Goal: Task Accomplishment & Management: Use online tool/utility

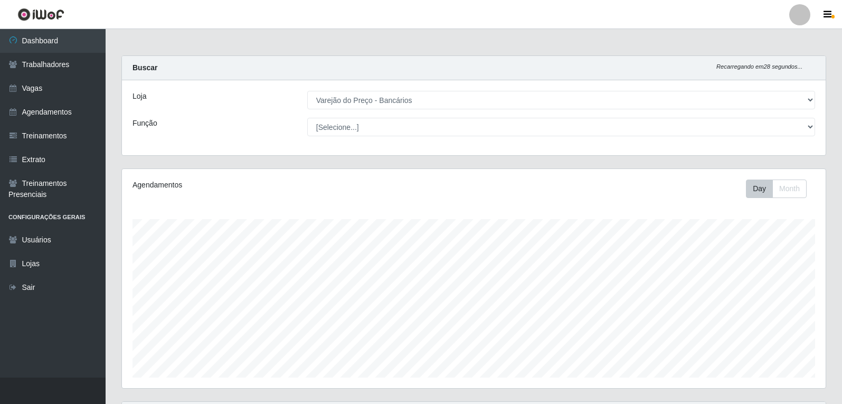
select select "157"
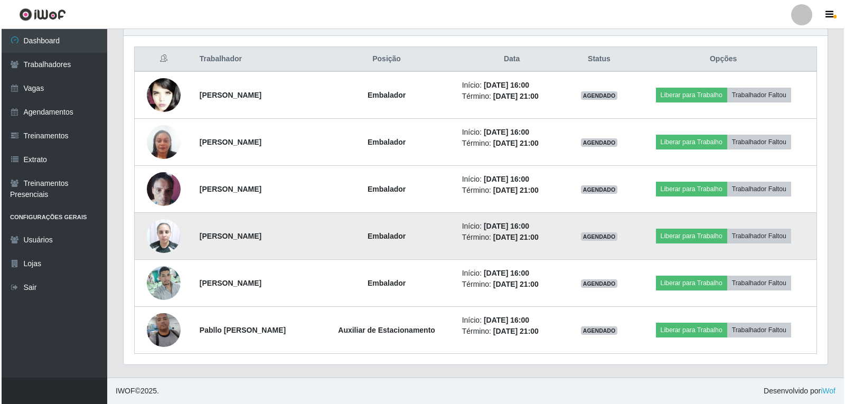
scroll to position [219, 704]
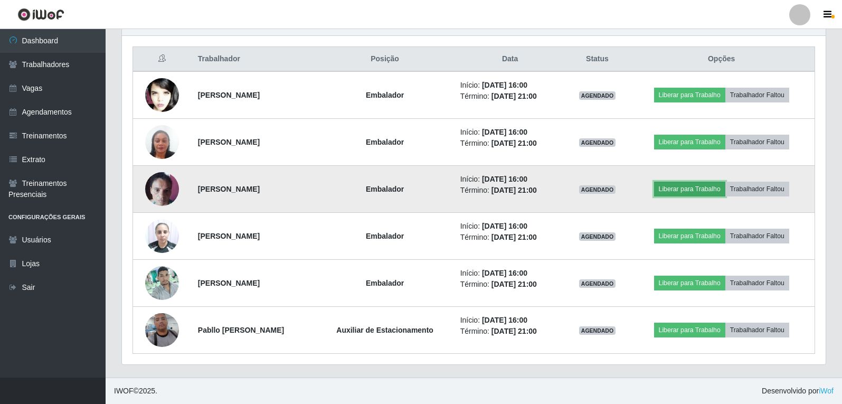
click at [705, 187] on button "Liberar para Trabalho" at bounding box center [689, 189] width 71 height 15
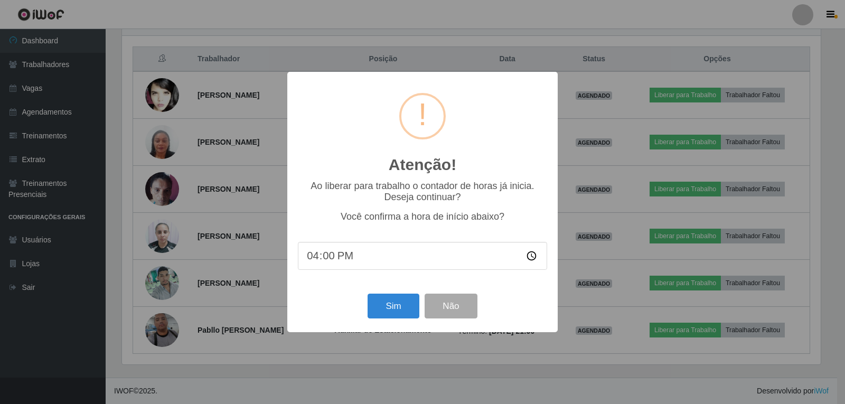
click at [391, 325] on div "Atenção! × Ao liberar para trabalho o contador de horas já inicia. Deseja conti…" at bounding box center [422, 202] width 270 height 260
click at [395, 315] on button "Sim" at bounding box center [392, 305] width 51 height 25
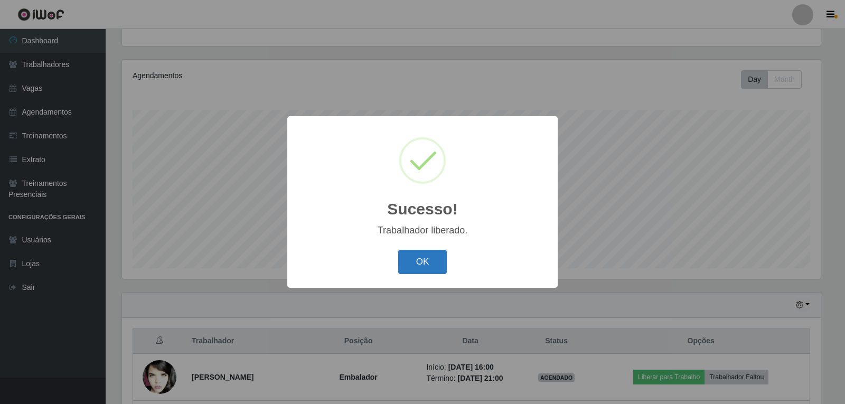
click at [411, 259] on button "OK" at bounding box center [422, 262] width 49 height 25
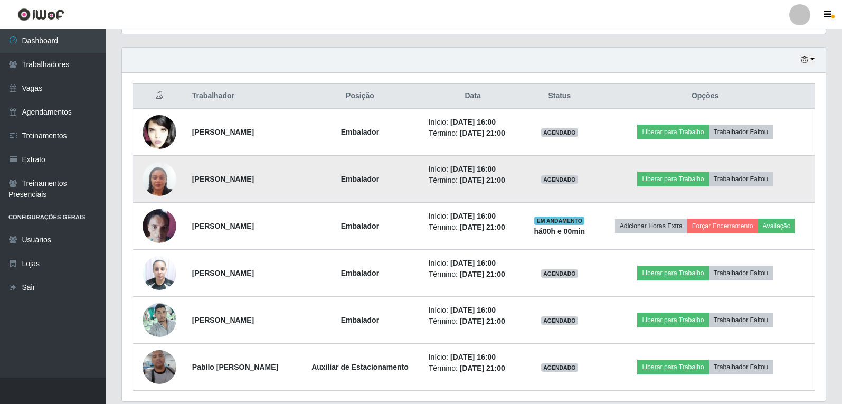
scroll to position [373, 0]
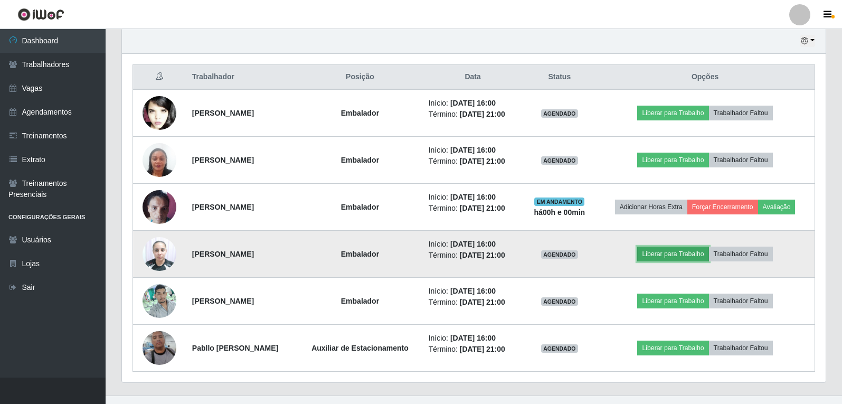
click at [691, 258] on button "Liberar para Trabalho" at bounding box center [672, 254] width 71 height 15
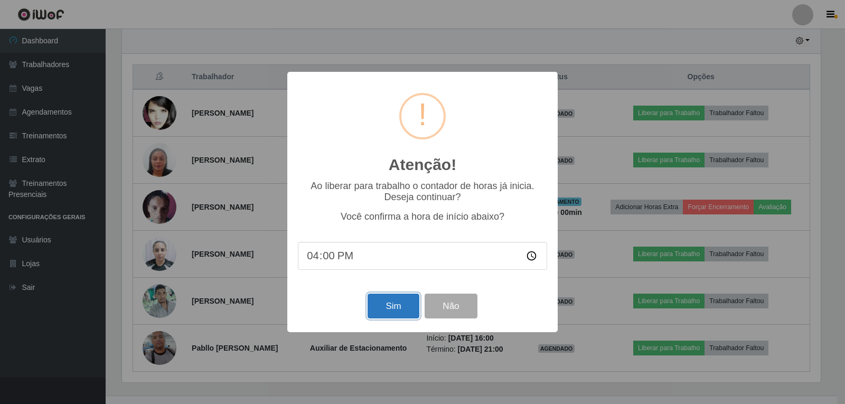
click at [409, 305] on button "Sim" at bounding box center [392, 305] width 51 height 25
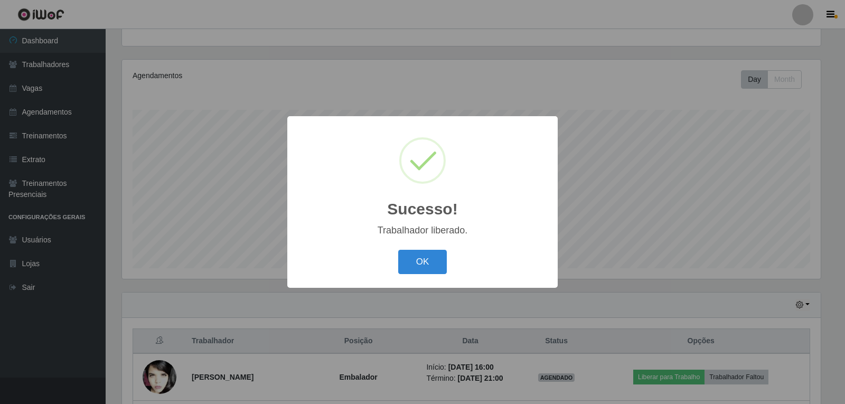
click at [398, 250] on button "OK" at bounding box center [422, 262] width 49 height 25
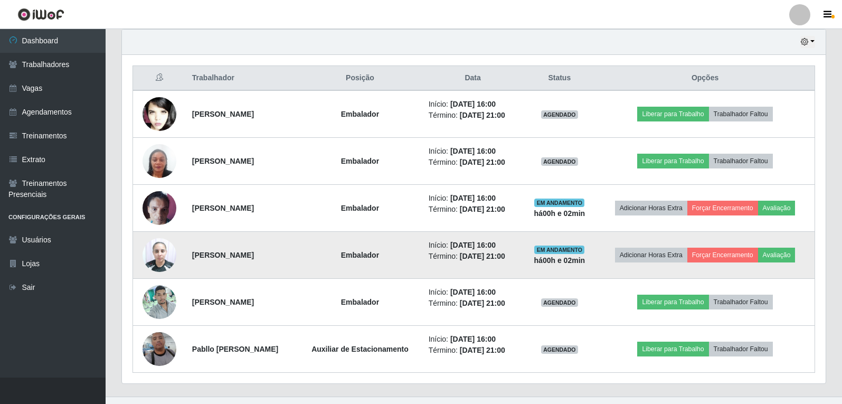
scroll to position [373, 0]
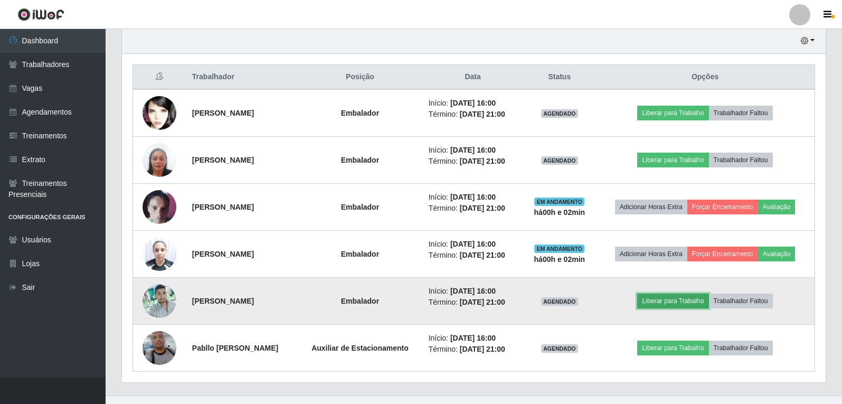
click at [690, 304] on button "Liberar para Trabalho" at bounding box center [672, 300] width 71 height 15
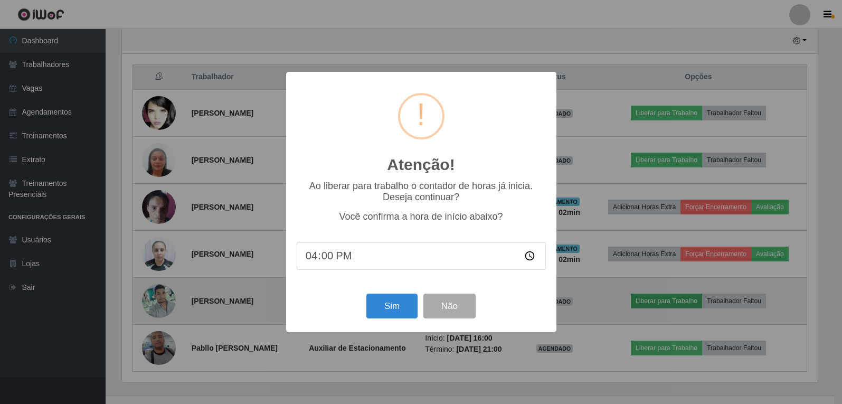
scroll to position [219, 698]
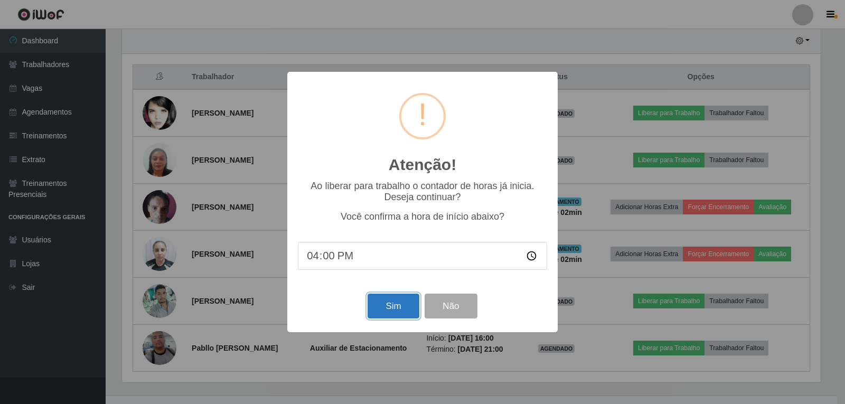
click at [384, 308] on button "Sim" at bounding box center [392, 305] width 51 height 25
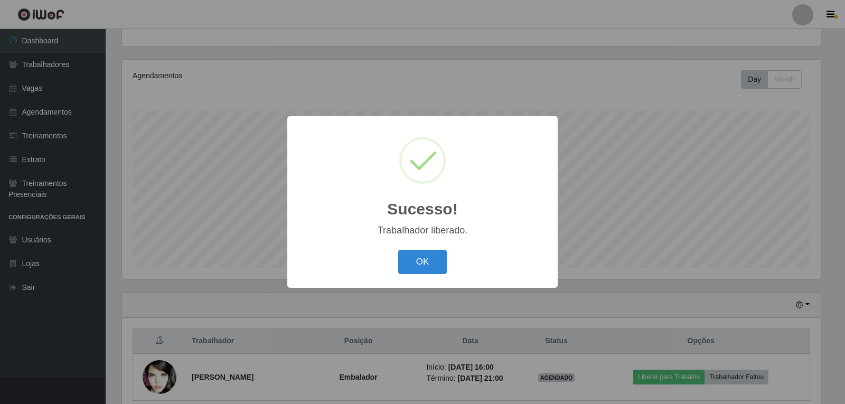
click at [398, 250] on button "OK" at bounding box center [422, 262] width 49 height 25
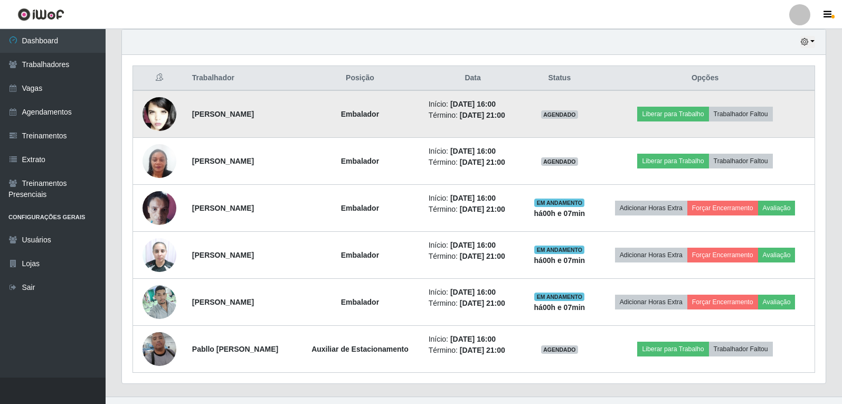
scroll to position [391, 0]
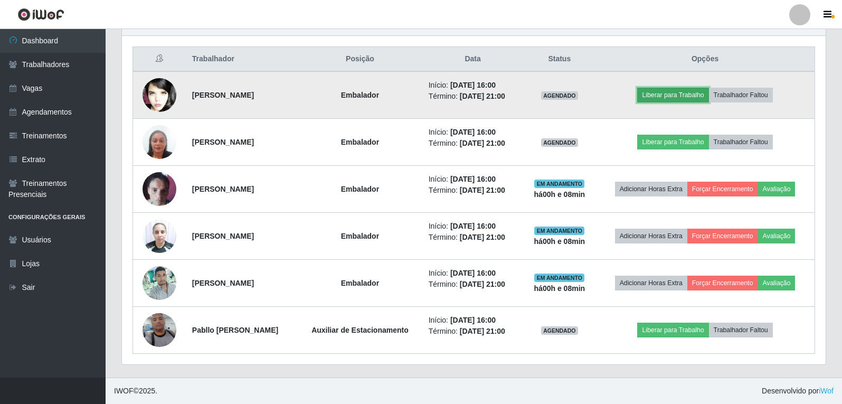
click at [674, 97] on button "Liberar para Trabalho" at bounding box center [672, 95] width 71 height 15
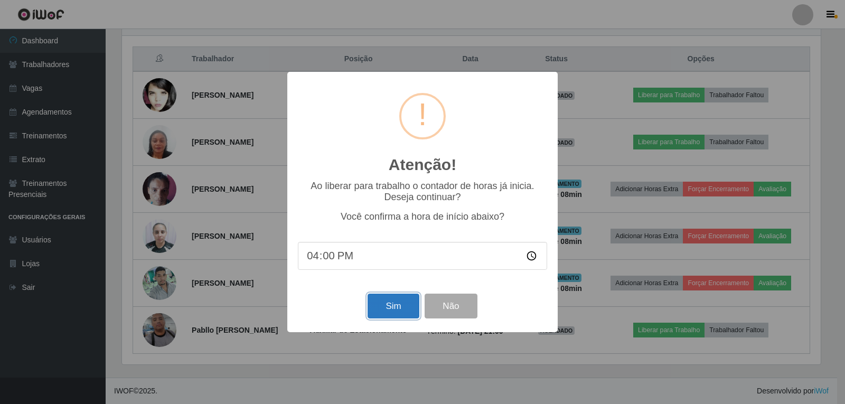
click at [381, 312] on button "Sim" at bounding box center [392, 305] width 51 height 25
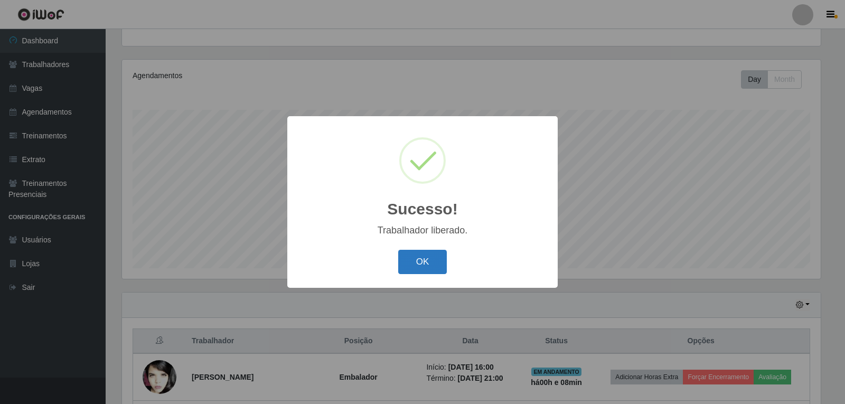
click at [417, 264] on button "OK" at bounding box center [422, 262] width 49 height 25
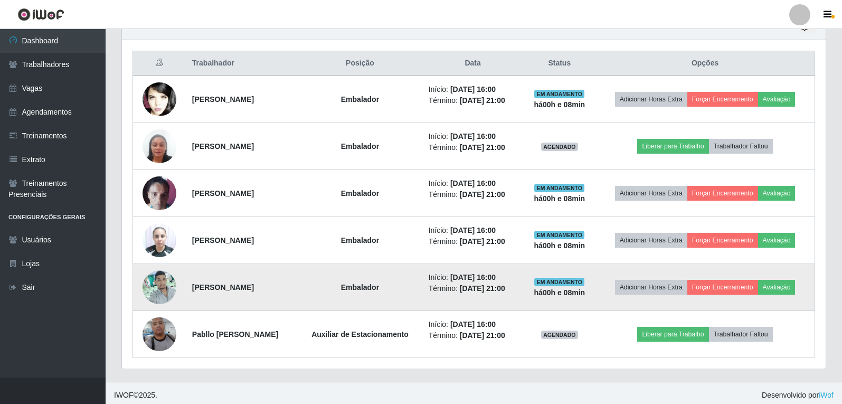
scroll to position [391, 0]
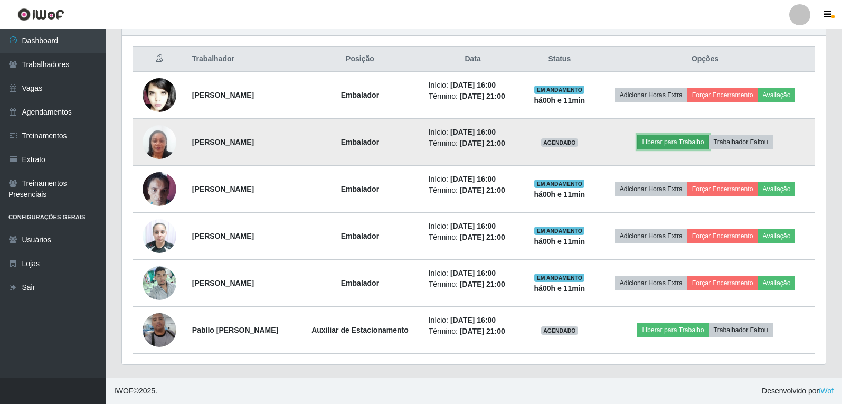
click at [678, 141] on button "Liberar para Trabalho" at bounding box center [672, 142] width 71 height 15
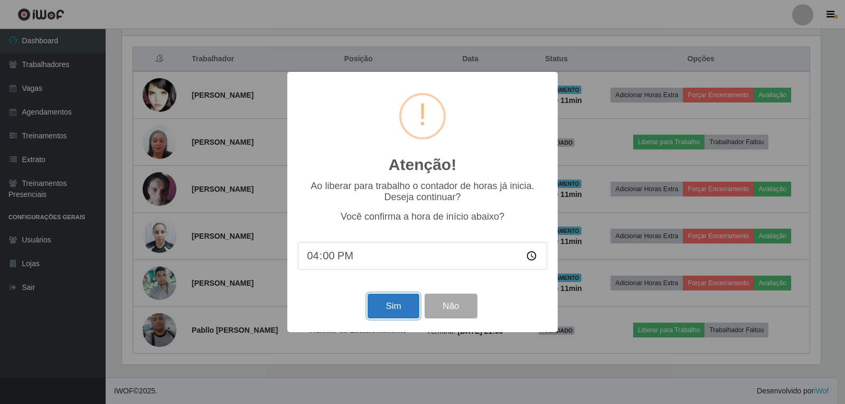
click at [390, 302] on button "Sim" at bounding box center [392, 305] width 51 height 25
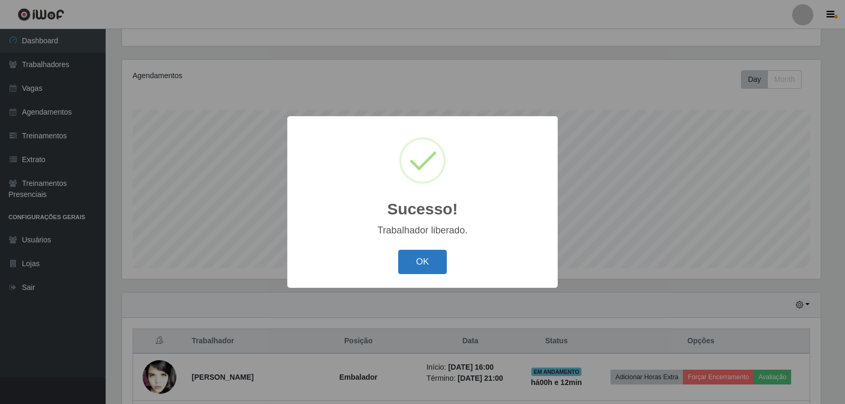
click at [429, 260] on button "OK" at bounding box center [422, 262] width 49 height 25
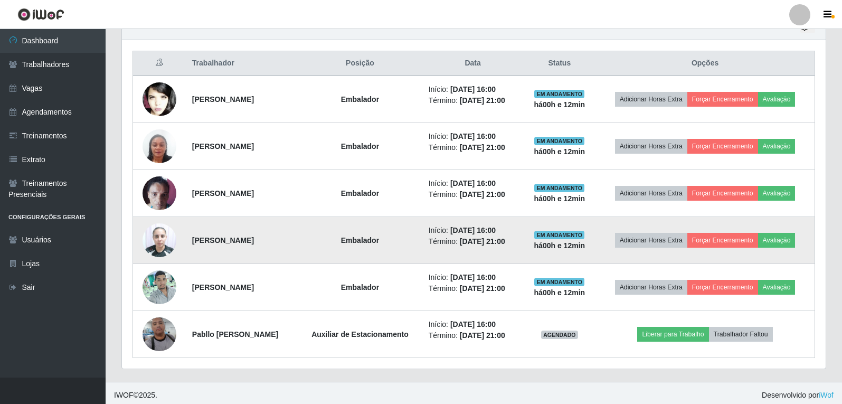
scroll to position [391, 0]
